Goal: Task Accomplishment & Management: Manage account settings

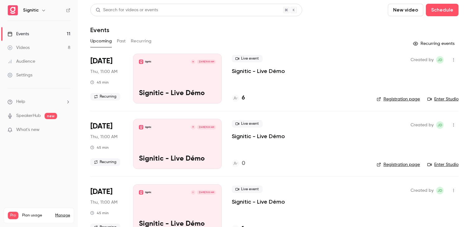
click at [40, 78] on link "Settings" at bounding box center [39, 75] width 78 height 14
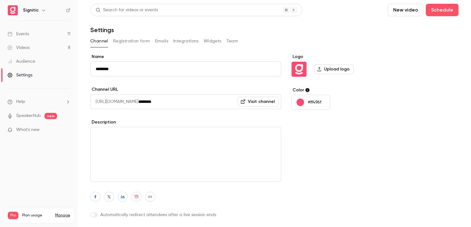
click at [197, 39] on button "Integrations" at bounding box center [186, 41] width 26 height 10
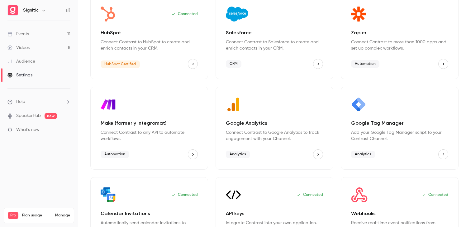
scroll to position [94, 0]
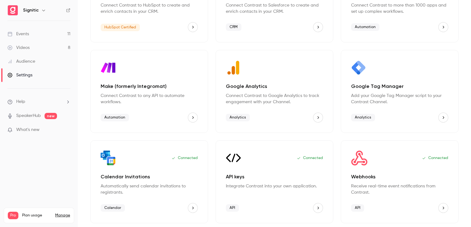
click at [247, 183] on p "Integrate Contrast into your own application." at bounding box center [274, 186] width 97 height 6
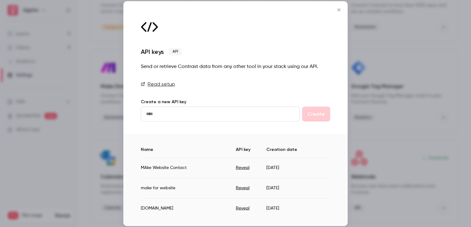
click at [198, 116] on input "text" at bounding box center [220, 113] width 159 height 15
click at [171, 84] on link "Read setup" at bounding box center [235, 83] width 189 height 7
click at [238, 208] on button "Reveal" at bounding box center [243, 208] width 14 height 6
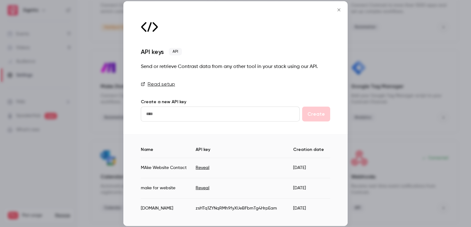
click at [247, 207] on td "zsHTq1ZYNqRMh9fyXUeBFbmTg4HrpEam" at bounding box center [244, 205] width 97 height 15
copy td "zsHTq1ZYNqRMh9fyXUeBFbmTg4HrpEam"
